Goal: Task Accomplishment & Management: Use online tool/utility

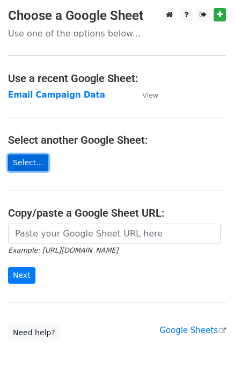
click at [16, 162] on link "Select..." at bounding box center [28, 163] width 40 height 17
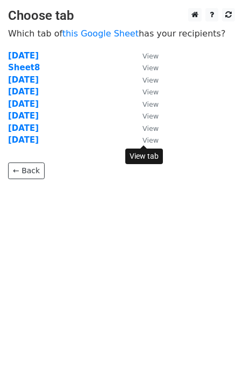
click at [149, 141] on small "View" at bounding box center [150, 140] width 16 height 8
click at [31, 141] on strong "[DATE]" at bounding box center [23, 140] width 31 height 10
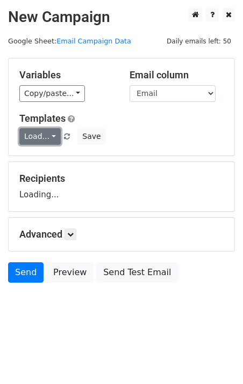
click at [53, 137] on link "Load..." at bounding box center [39, 136] width 41 height 17
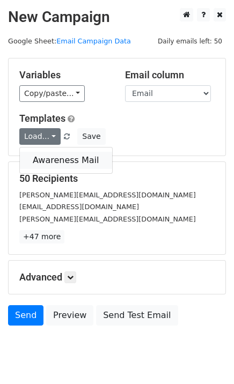
click at [47, 155] on link "Awareness Mail" at bounding box center [66, 160] width 92 height 17
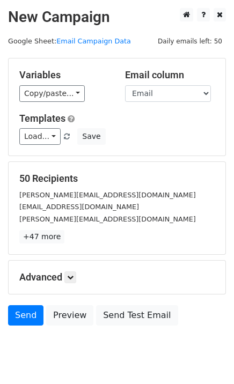
scroll to position [32, 0]
